Goal: Check status: Check status

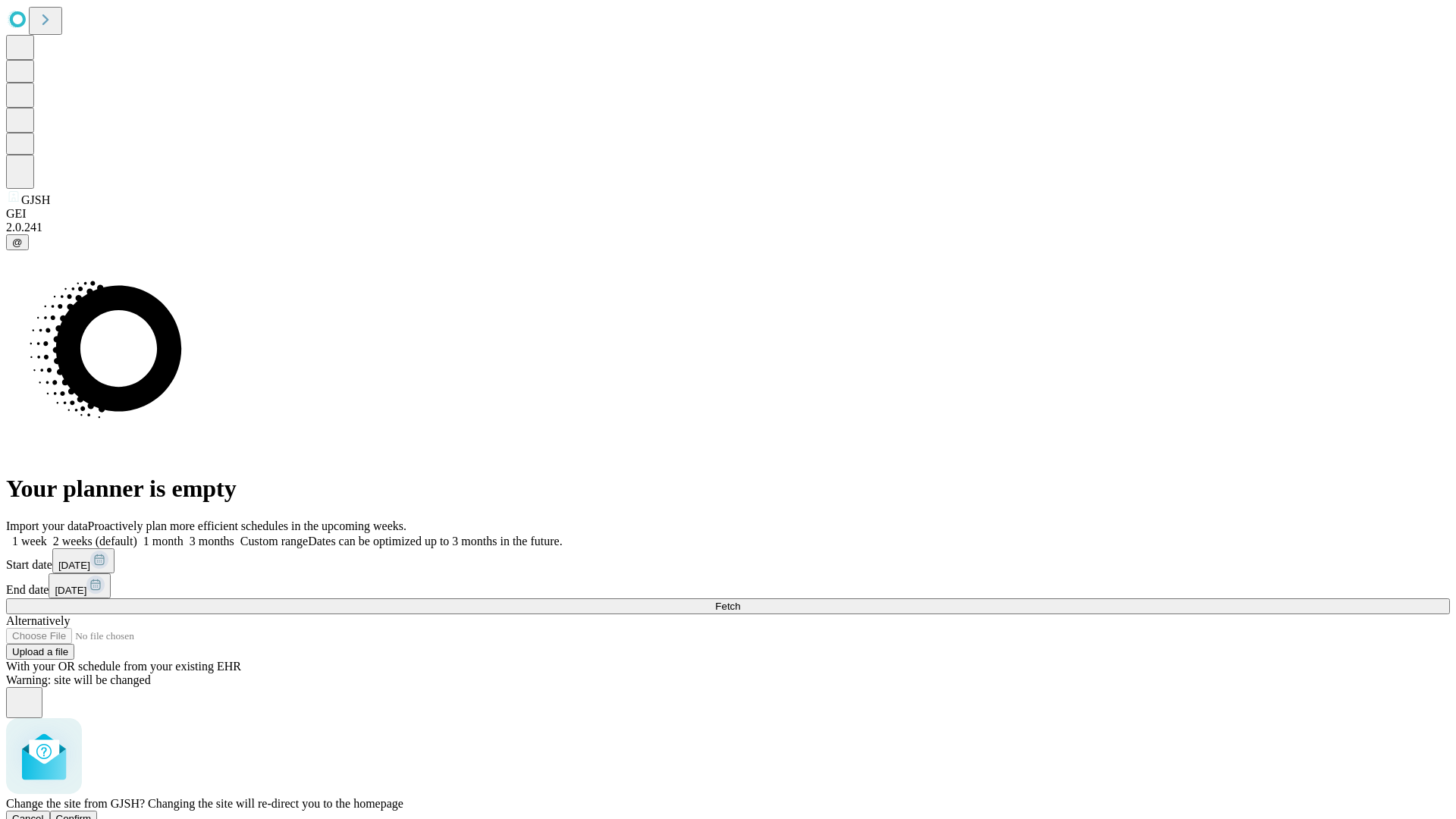
click at [92, 812] on span "Confirm" at bounding box center [73, 818] width 35 height 11
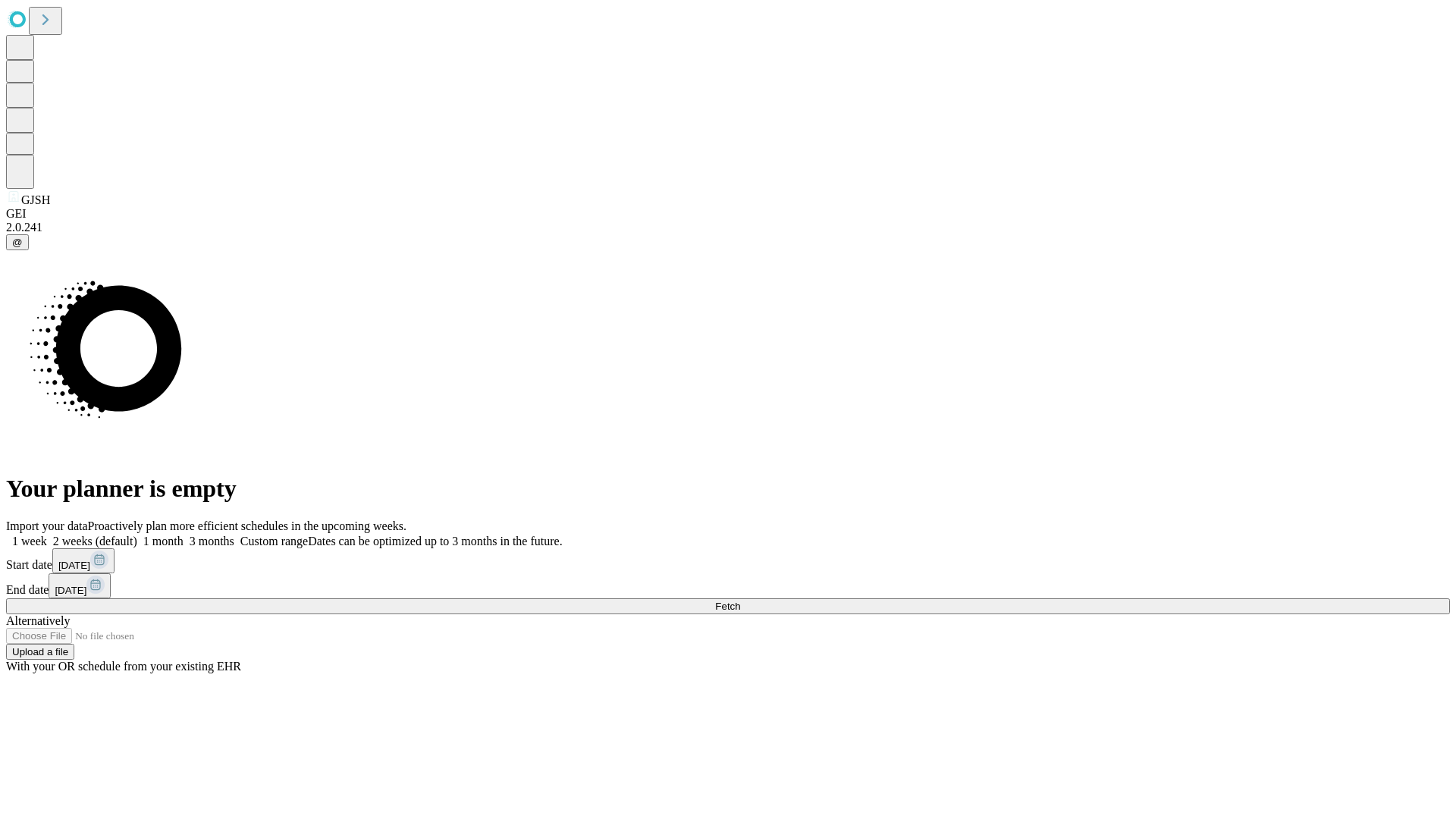
click at [47, 535] on label "1 week" at bounding box center [27, 541] width 41 height 13
click at [740, 601] on span "Fetch" at bounding box center [727, 606] width 25 height 11
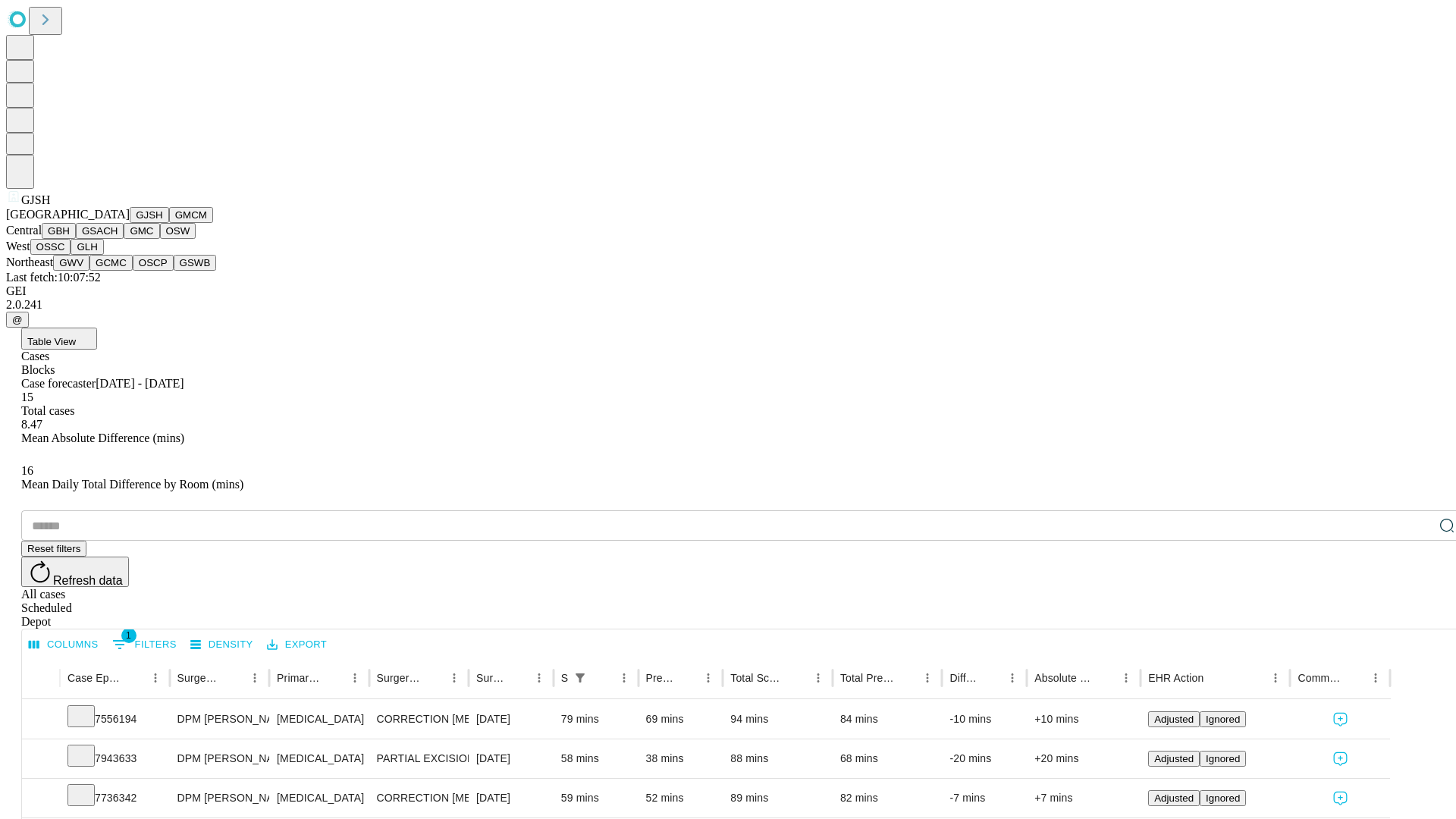
click at [169, 223] on button "GMCM" at bounding box center [190, 214] width 44 height 16
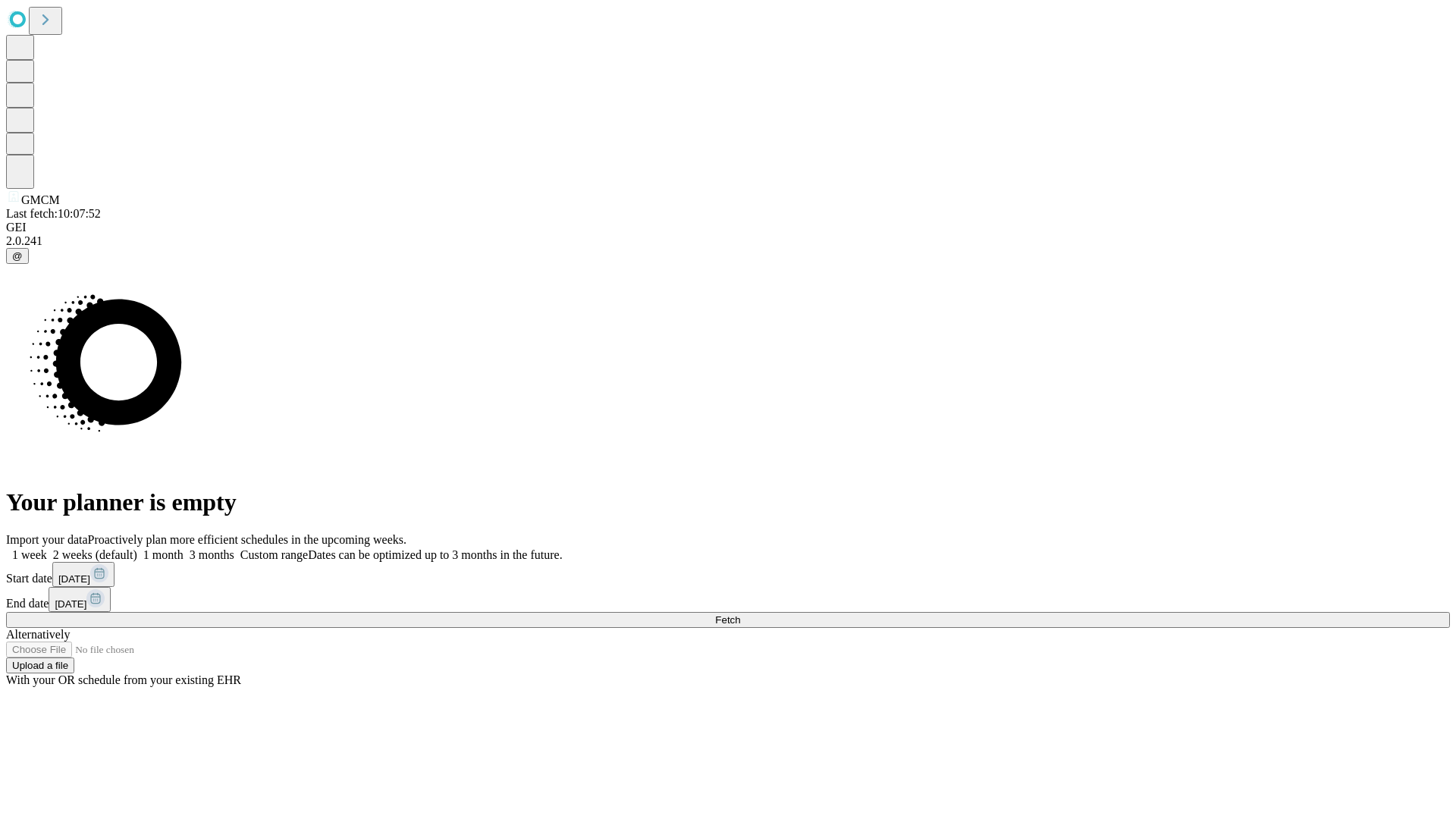
click at [47, 548] on label "1 week" at bounding box center [27, 554] width 41 height 13
click at [740, 614] on span "Fetch" at bounding box center [727, 619] width 25 height 11
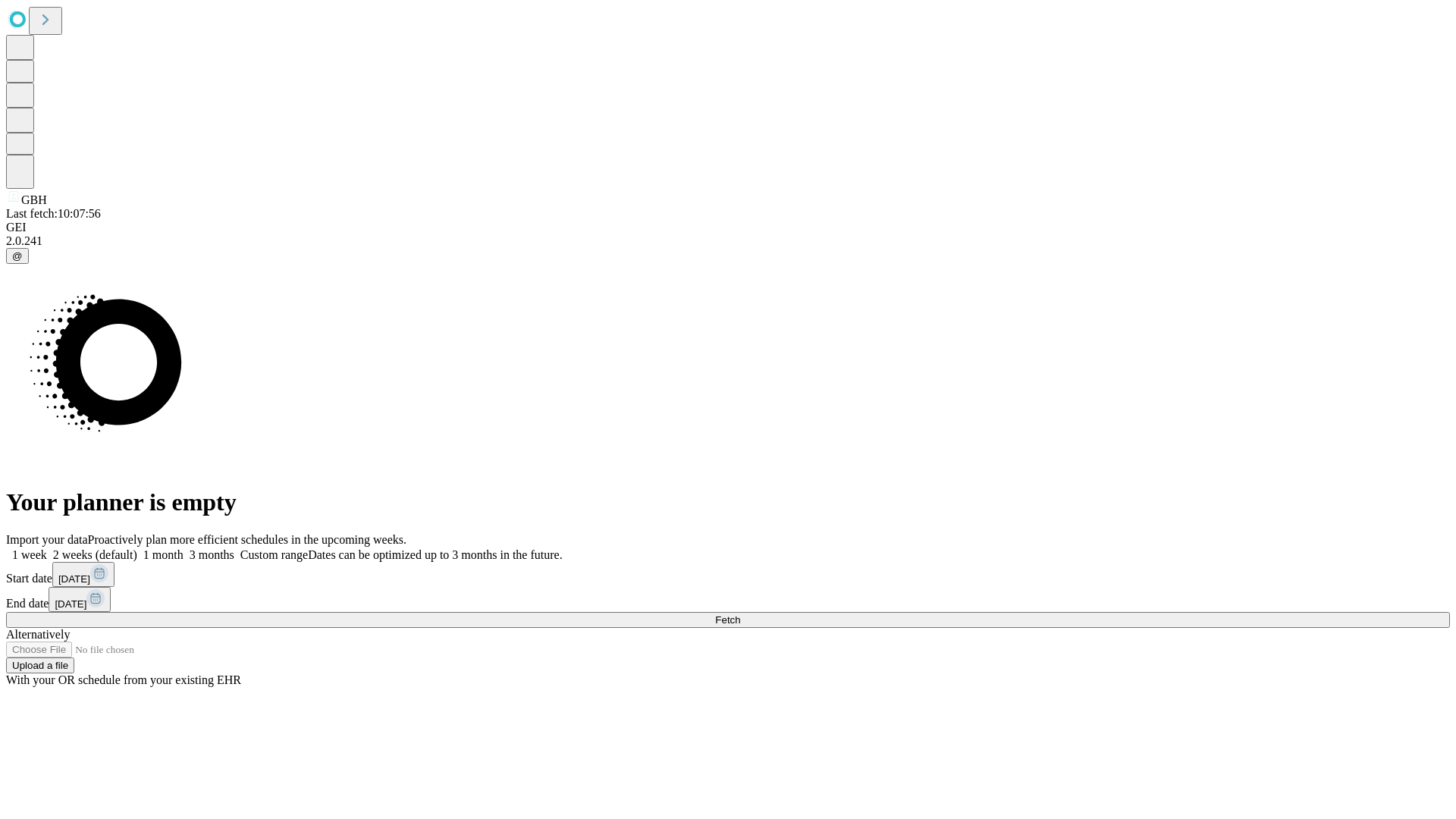
click at [47, 548] on label "1 week" at bounding box center [27, 554] width 41 height 13
click at [740, 614] on span "Fetch" at bounding box center [727, 619] width 25 height 11
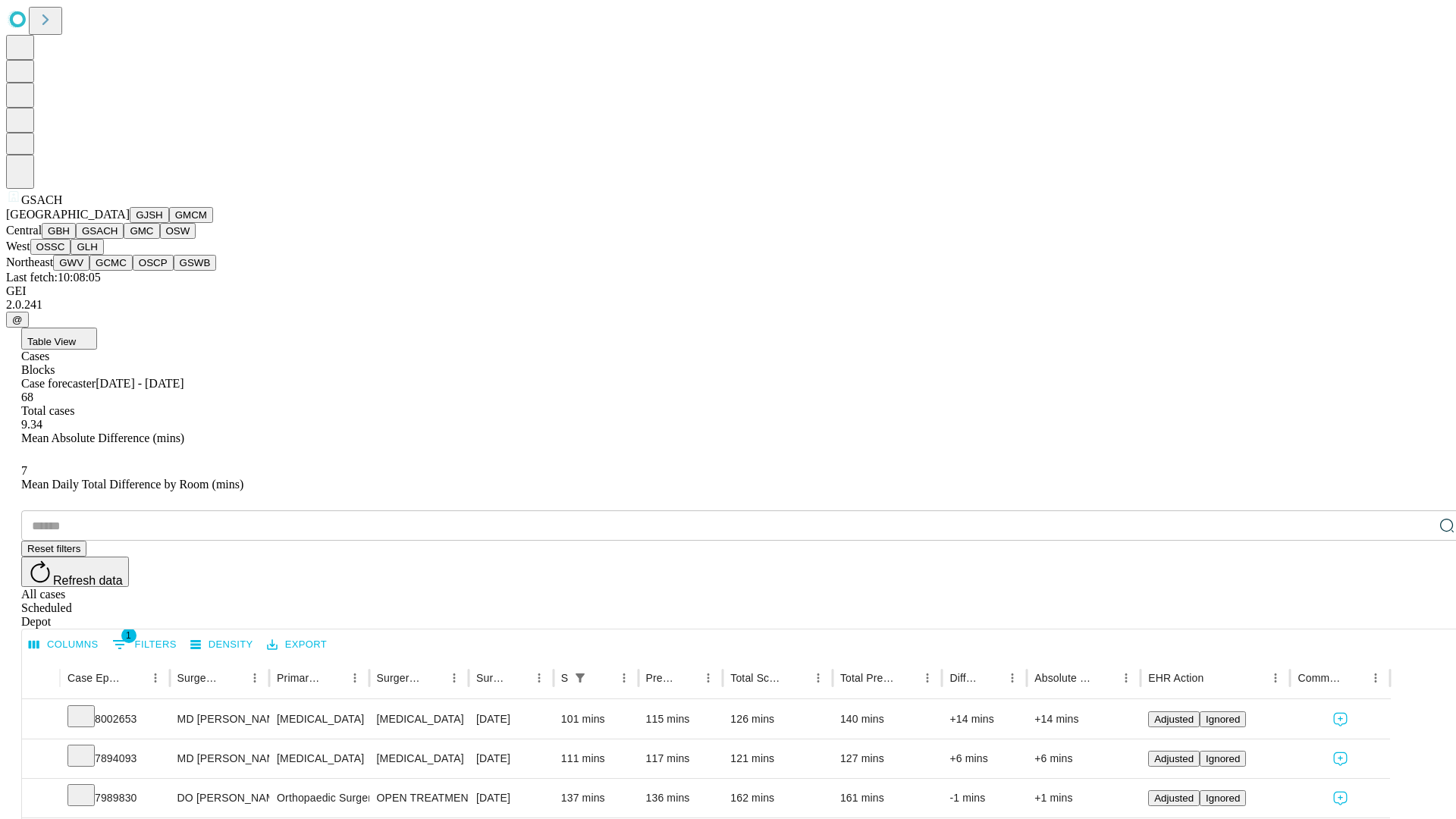
click at [124, 239] on button "GMC" at bounding box center [141, 230] width 35 height 16
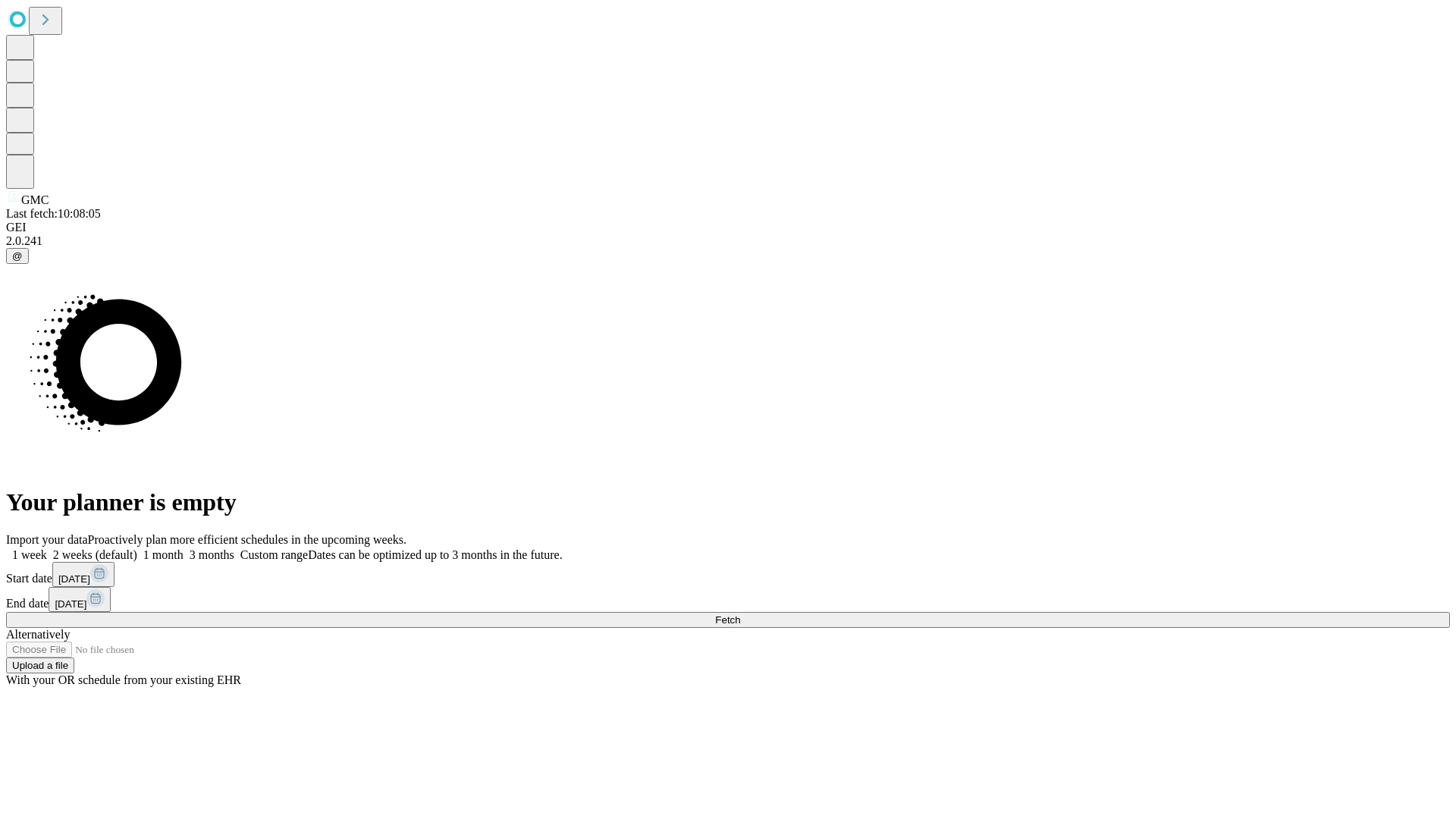
click at [47, 548] on label "1 week" at bounding box center [27, 554] width 41 height 13
click at [740, 614] on span "Fetch" at bounding box center [727, 619] width 25 height 11
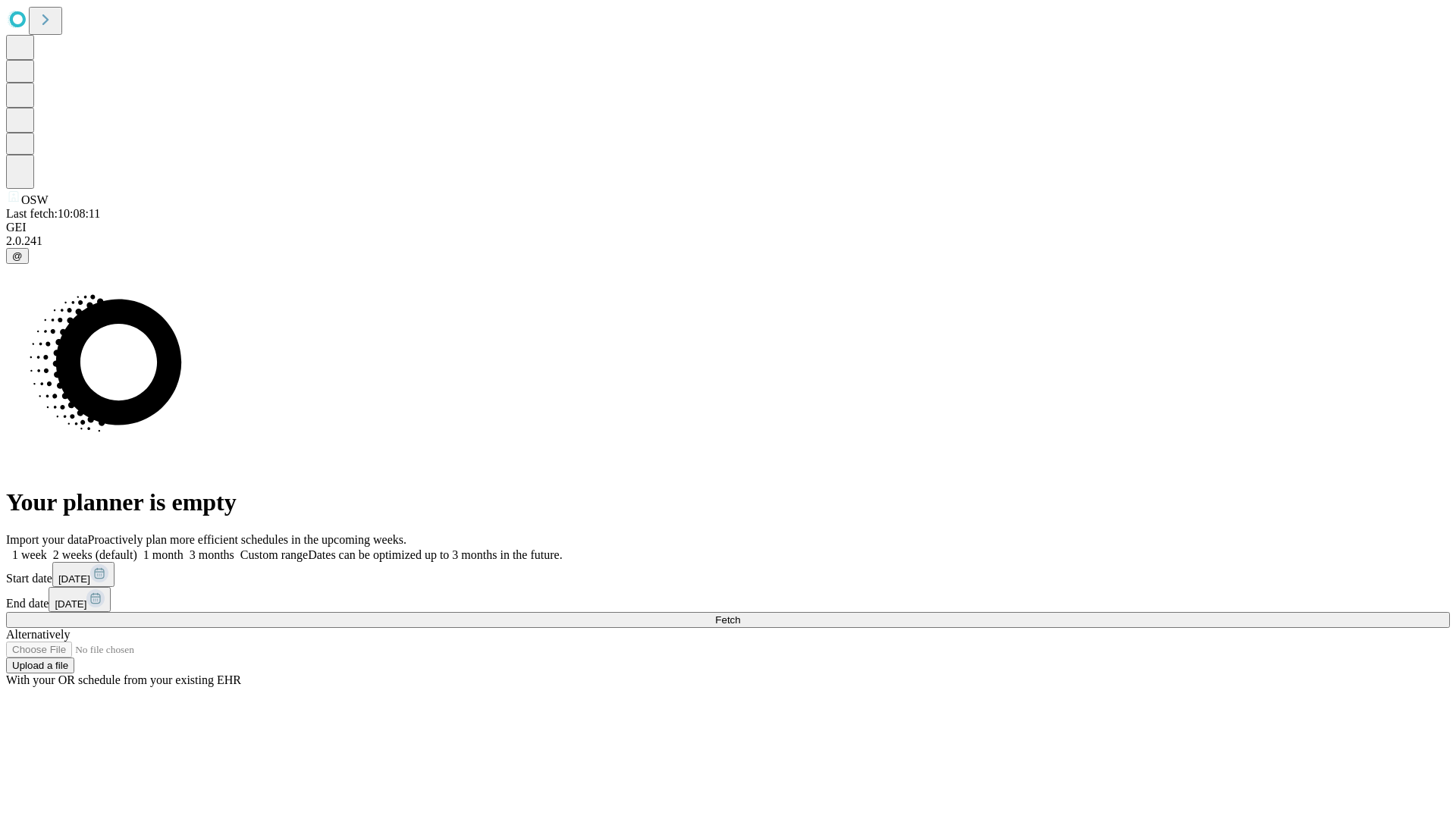
click at [47, 548] on label "1 week" at bounding box center [27, 554] width 41 height 13
click at [740, 614] on span "Fetch" at bounding box center [727, 619] width 25 height 11
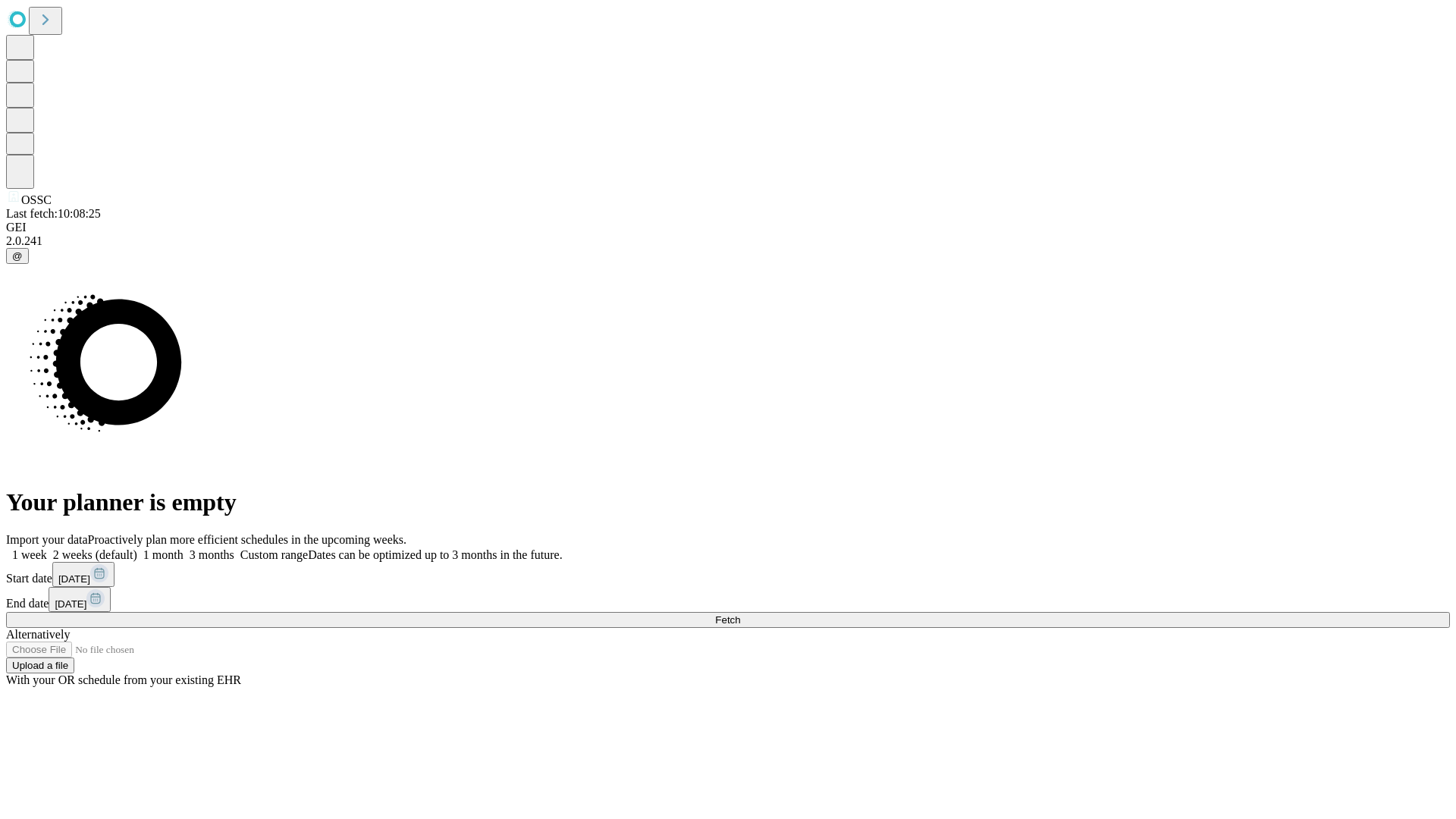
click at [47, 548] on label "1 week" at bounding box center [27, 554] width 41 height 13
click at [740, 614] on span "Fetch" at bounding box center [727, 619] width 25 height 11
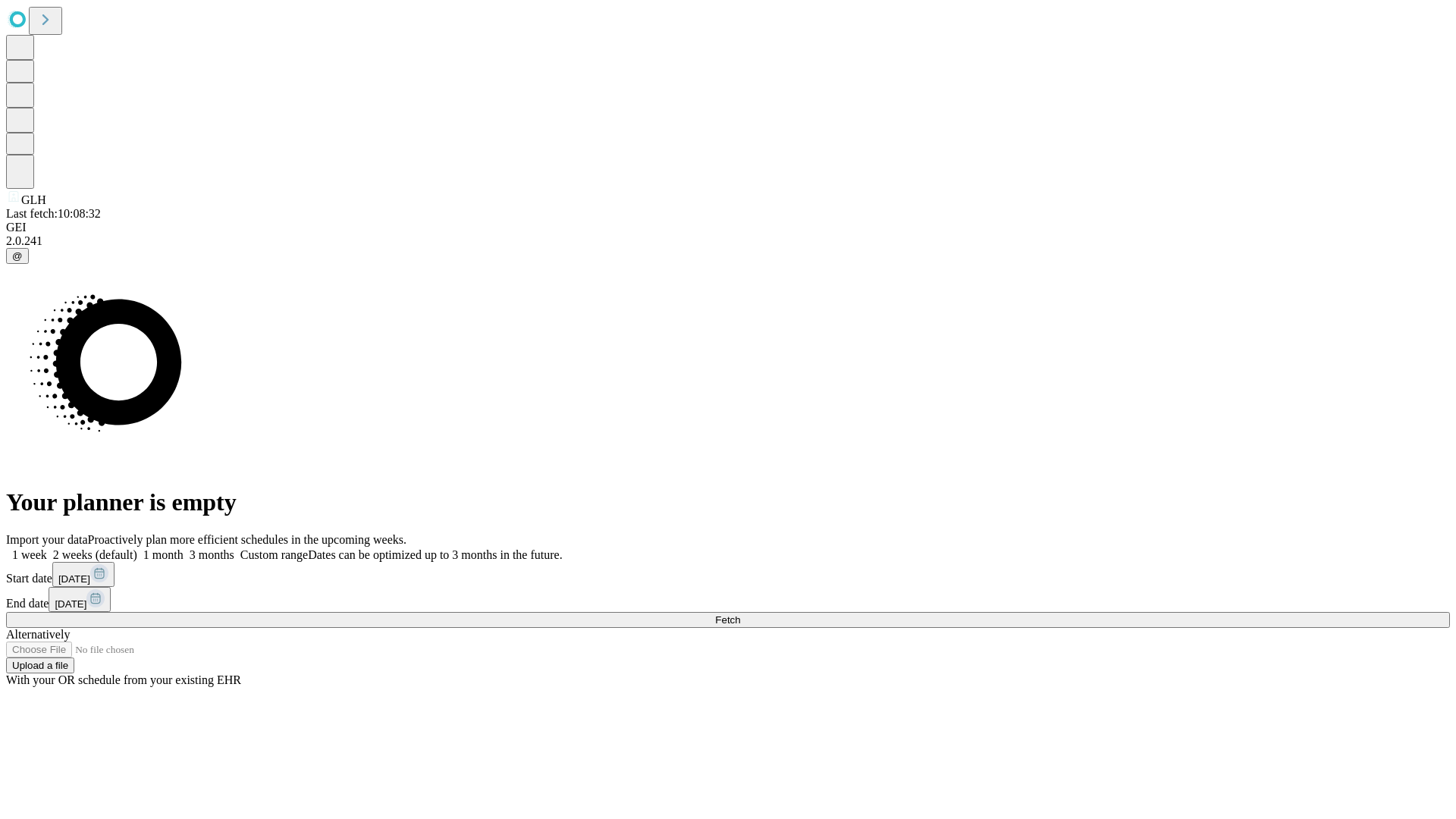
click at [47, 548] on label "1 week" at bounding box center [27, 554] width 41 height 13
click at [740, 614] on span "Fetch" at bounding box center [727, 619] width 25 height 11
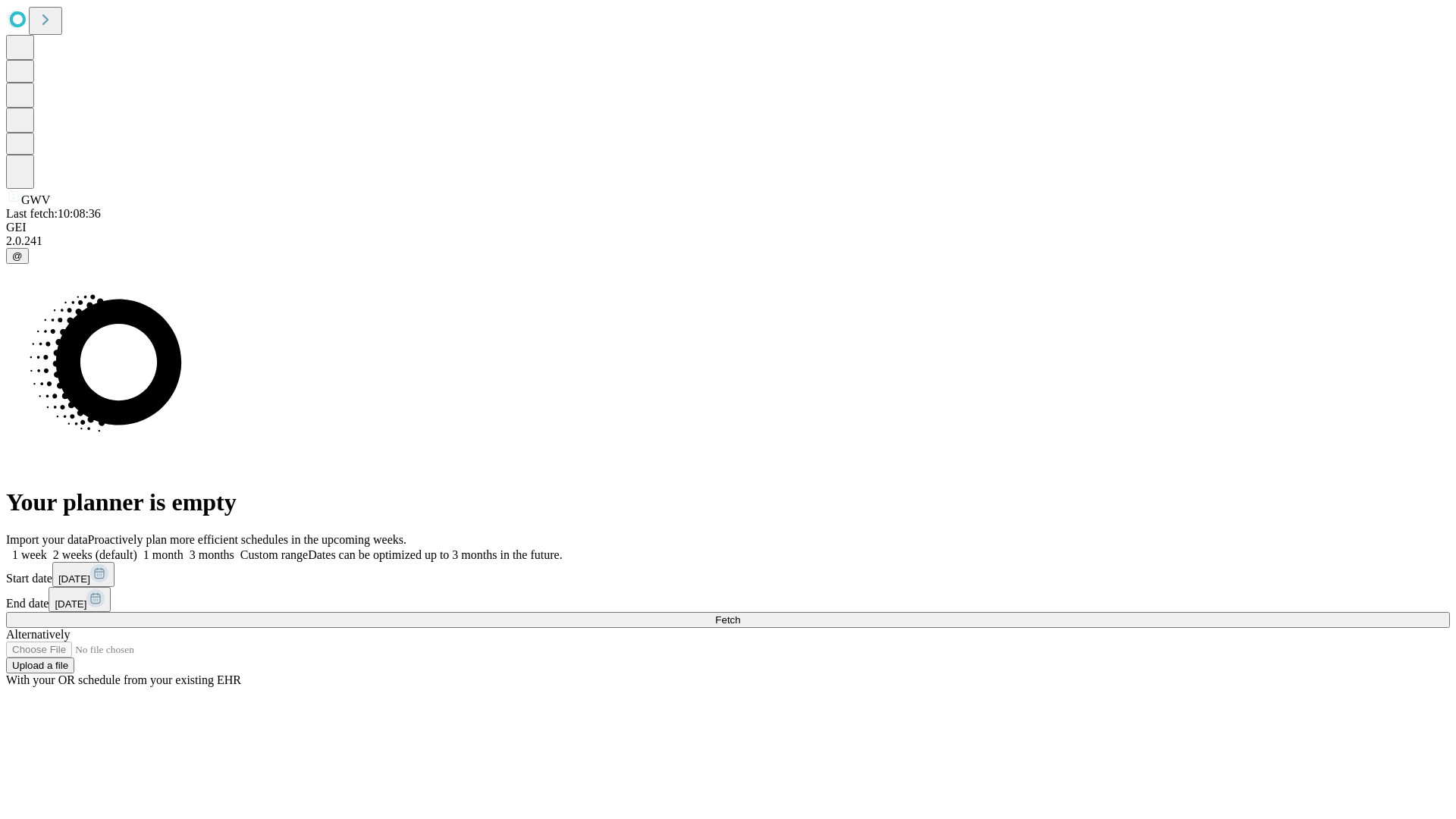
click at [47, 548] on label "1 week" at bounding box center [27, 554] width 41 height 13
click at [740, 614] on span "Fetch" at bounding box center [727, 619] width 25 height 11
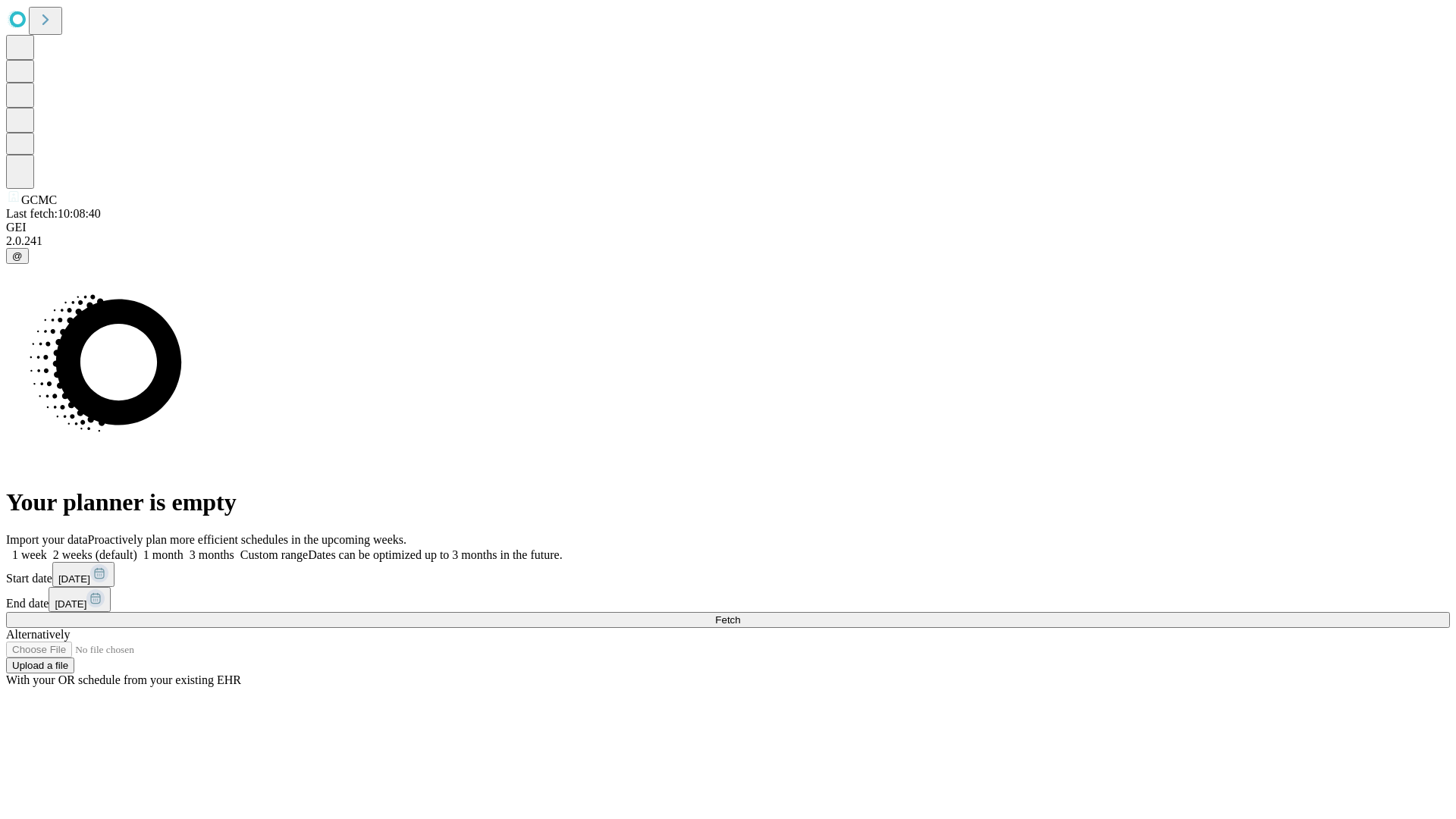
click at [740, 614] on span "Fetch" at bounding box center [727, 619] width 25 height 11
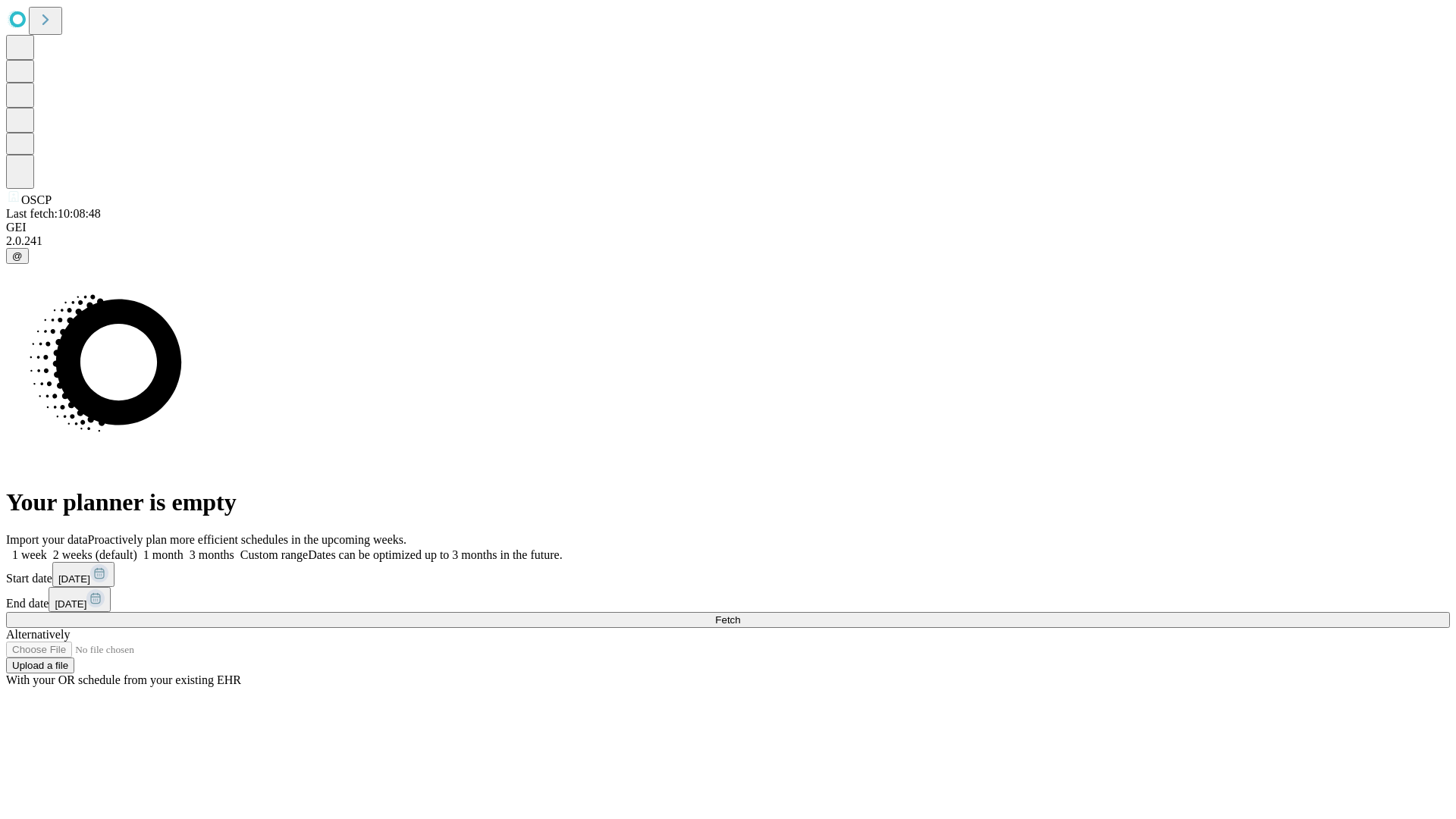
click at [47, 548] on label "1 week" at bounding box center [27, 554] width 41 height 13
click at [740, 614] on span "Fetch" at bounding box center [727, 619] width 25 height 11
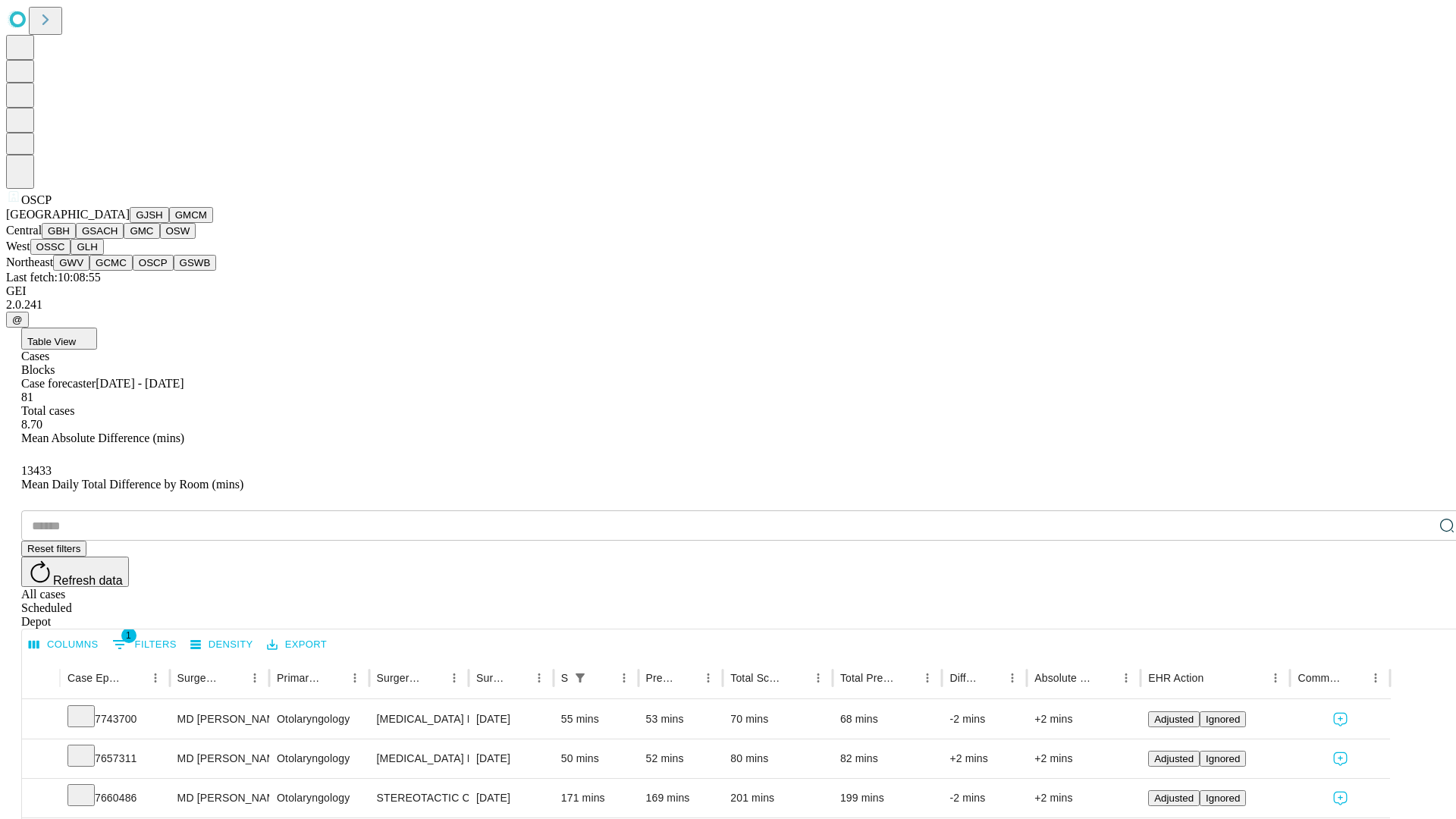
click at [174, 271] on button "GSWB" at bounding box center [195, 262] width 44 height 16
